Goal: Task Accomplishment & Management: Use online tool/utility

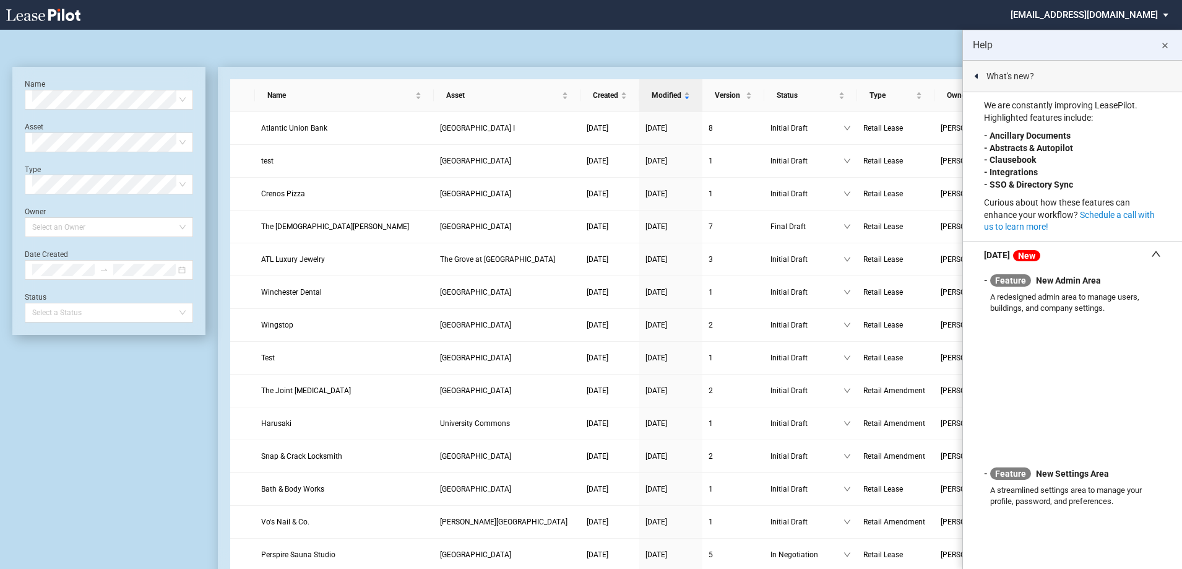
click at [413, 46] on div "Amendment Blank Form CASTO North Carolina Lease Blank CASTO Ohio Lease Blank CA…" at bounding box center [590, 45] width 1157 height 30
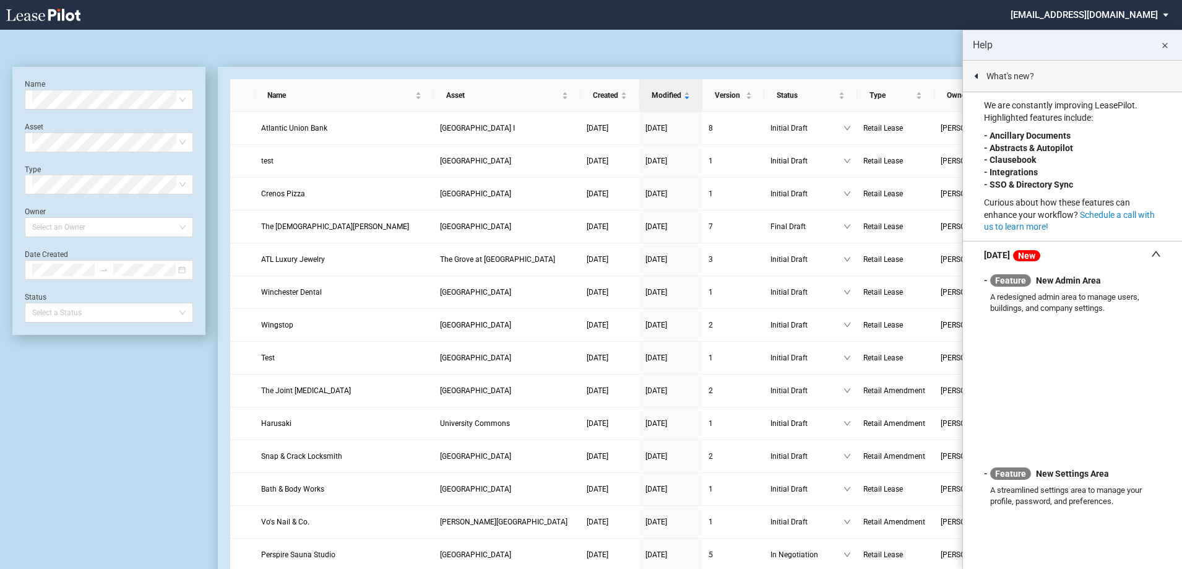
click at [1166, 43] on md-icon "close" at bounding box center [1164, 45] width 15 height 15
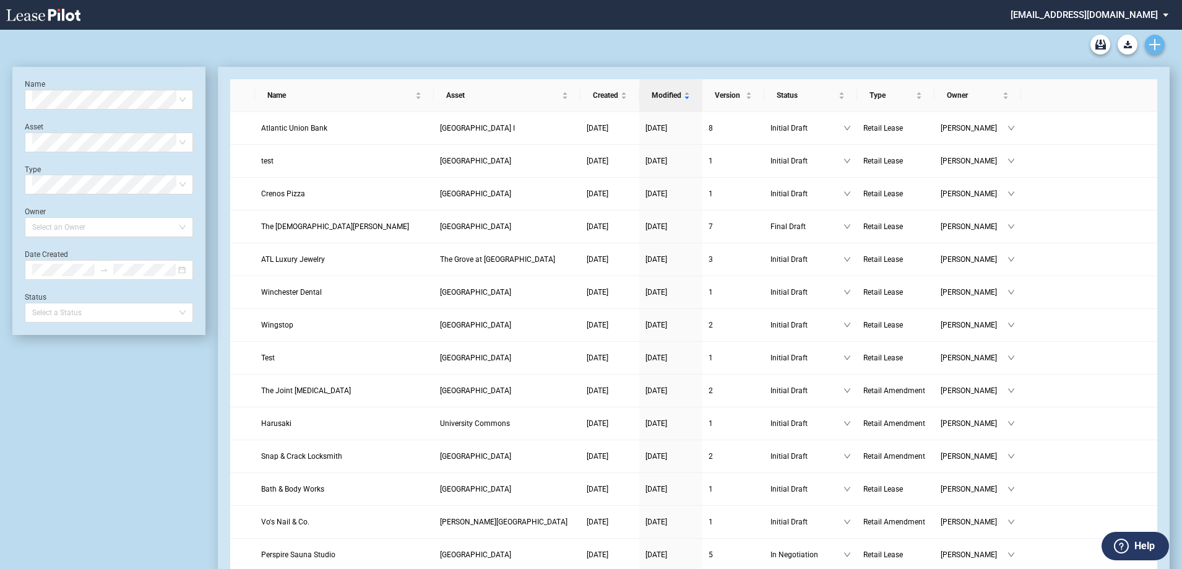
click at [1160, 44] on link "Create new document" at bounding box center [1155, 45] width 20 height 20
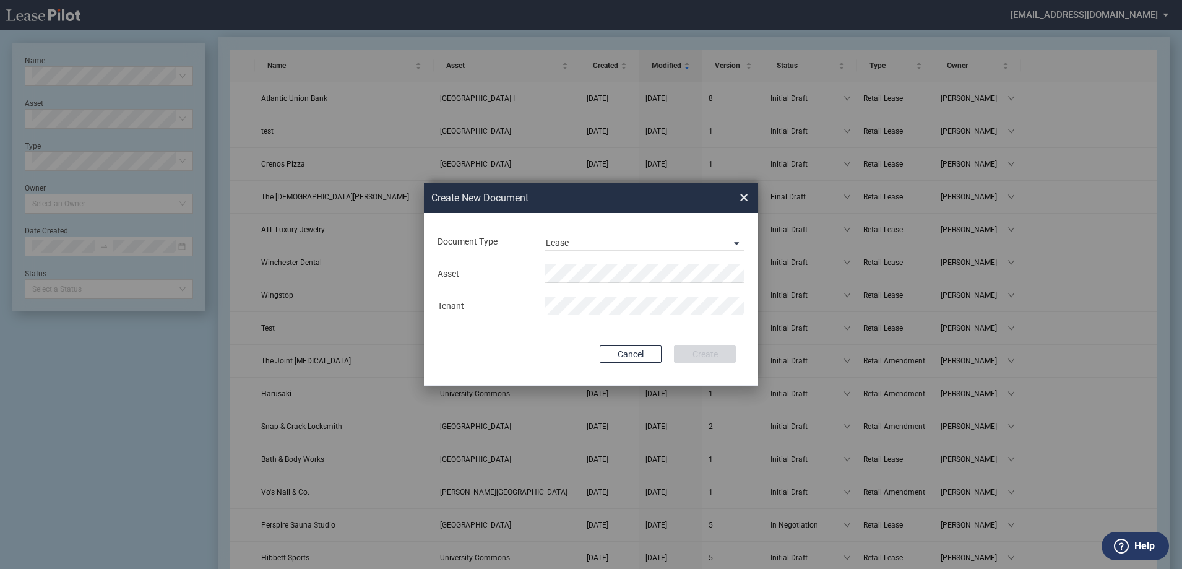
click at [578, 262] on div "Asset Tenant" at bounding box center [590, 289] width 309 height 64
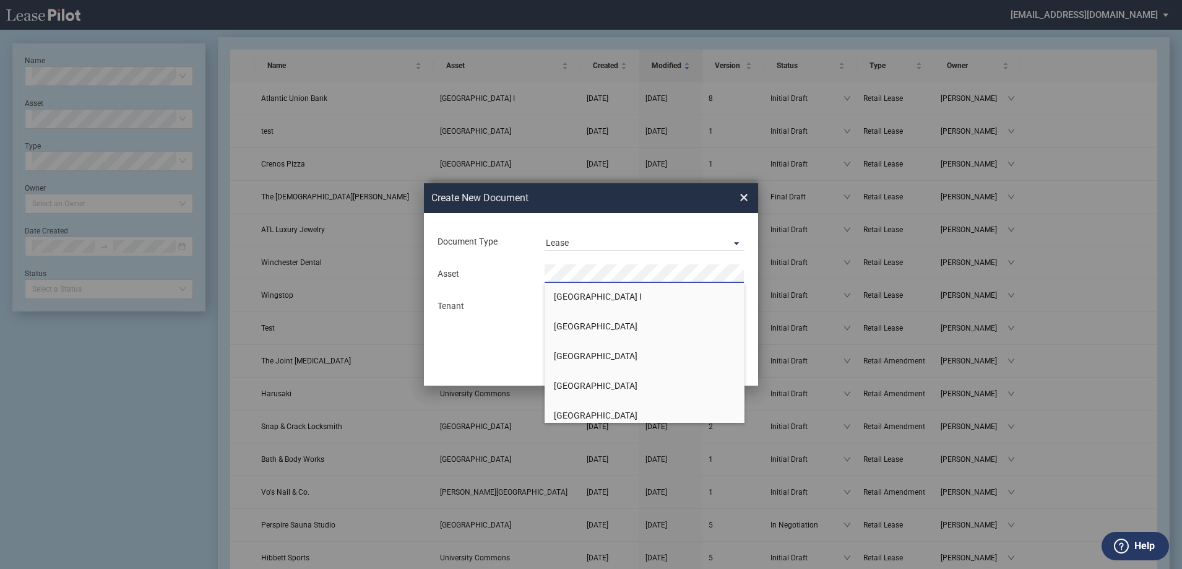
scroll to position [1052, 0]
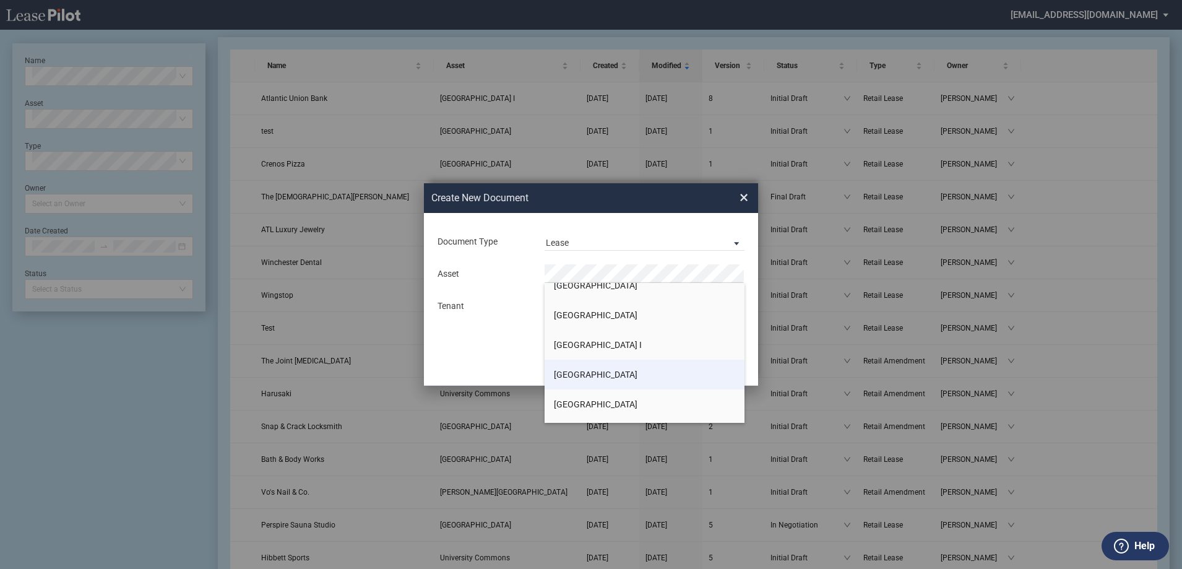
click at [598, 374] on span "[GEOGRAPHIC_DATA]" at bounding box center [596, 375] width 84 height 10
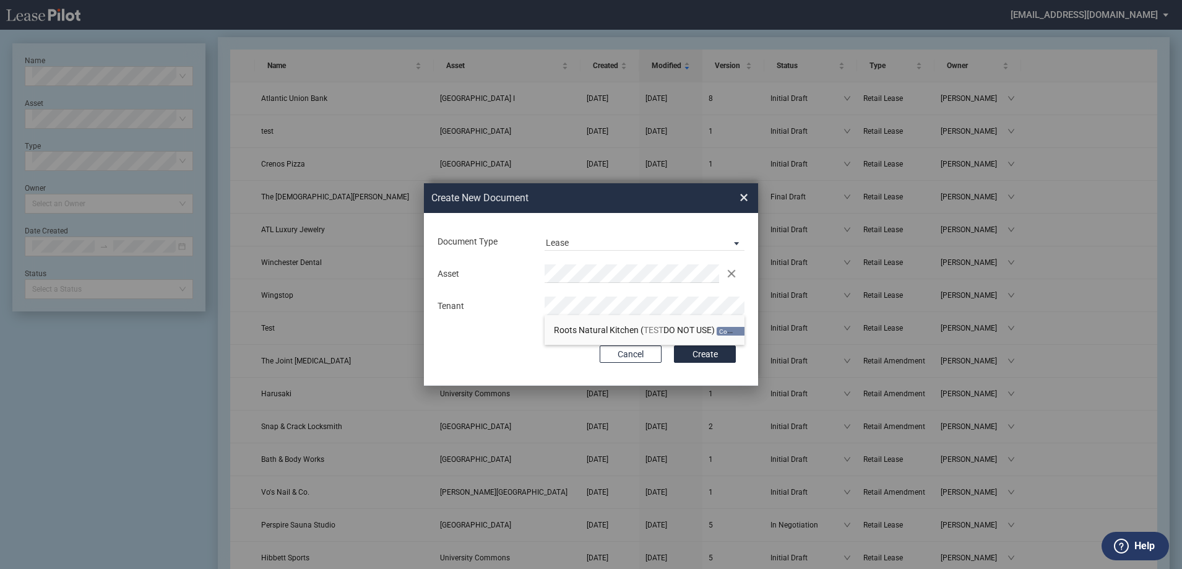
click at [674, 345] on button "Create" at bounding box center [705, 353] width 62 height 17
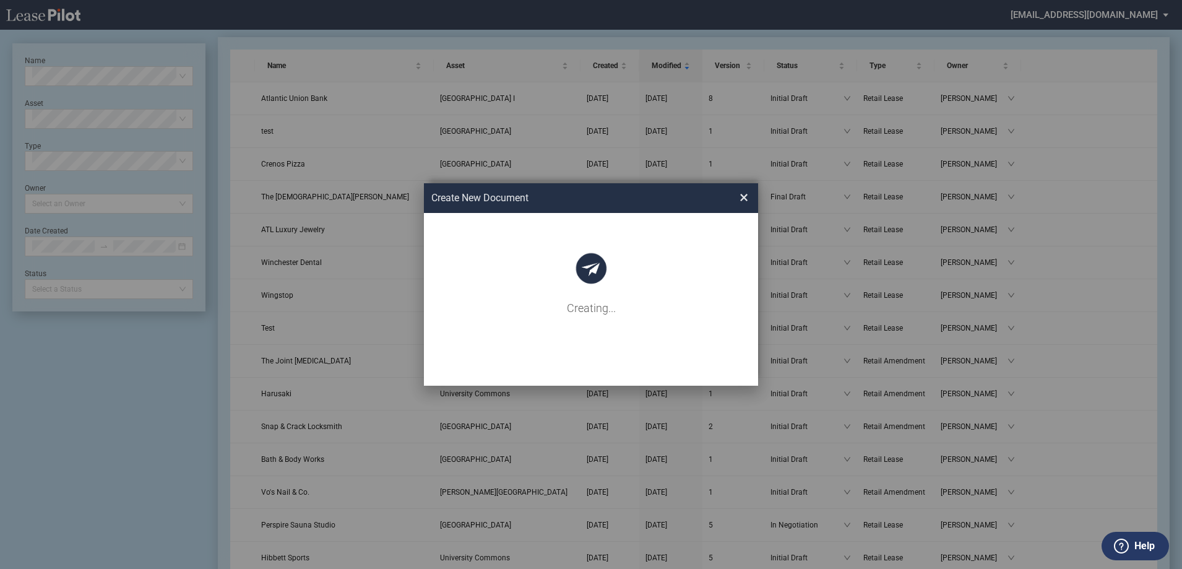
click at [491, 310] on div "Creating..." at bounding box center [591, 284] width 334 height 203
